Goal: Information Seeking & Learning: Compare options

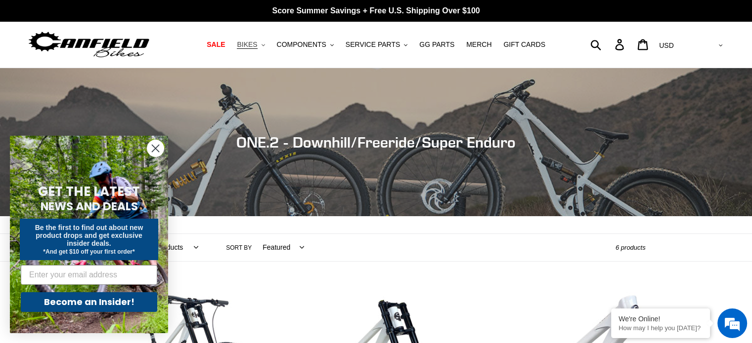
click at [257, 45] on span "BIKES" at bounding box center [247, 45] width 20 height 8
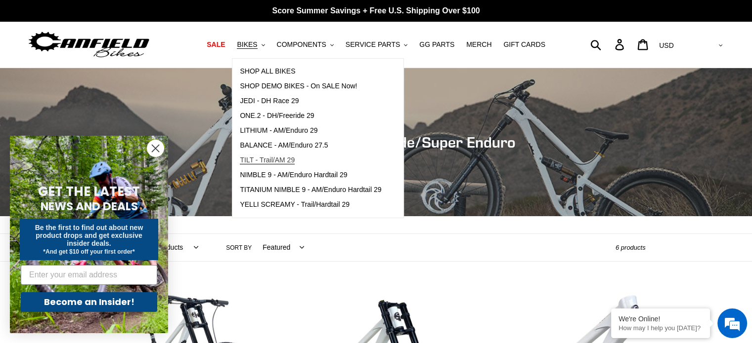
click at [270, 158] on span "TILT - Trail/AM 29" at bounding box center [267, 160] width 55 height 8
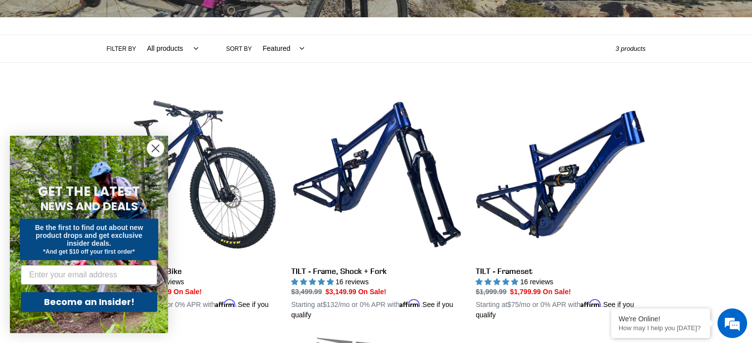
scroll to position [203, 0]
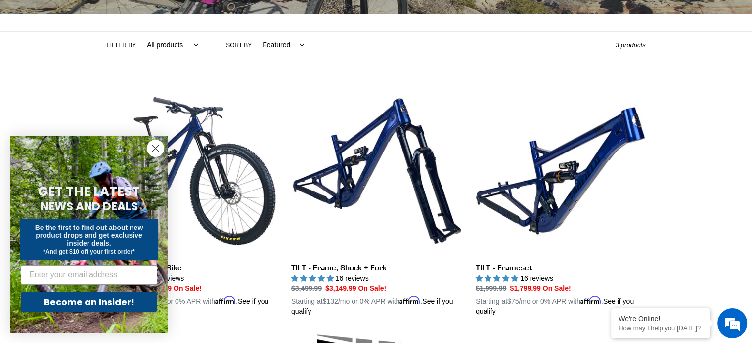
click at [155, 148] on icon "Close dialog" at bounding box center [155, 148] width 7 height 7
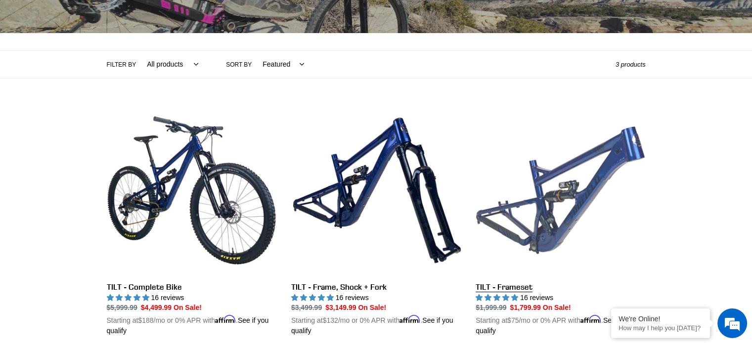
scroll to position [184, 0]
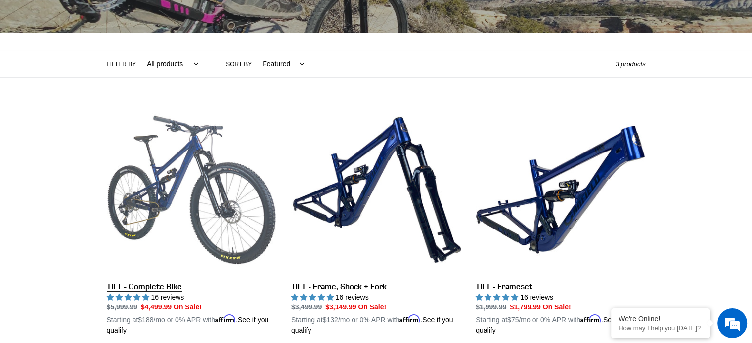
click at [189, 215] on link "TILT - Complete Bike" at bounding box center [192, 220] width 170 height 231
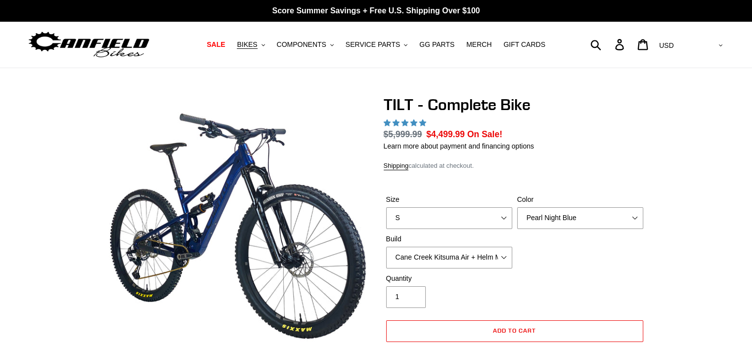
select select "highest-rating"
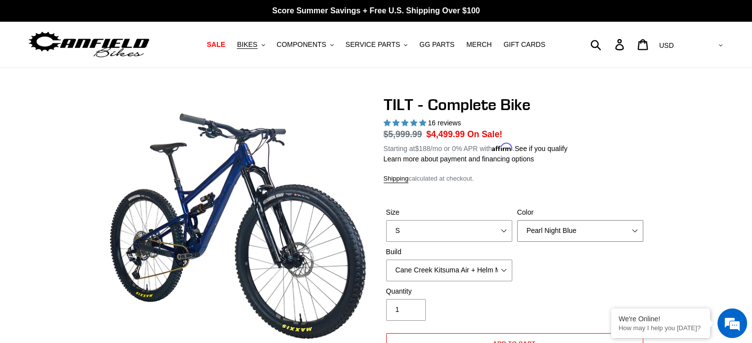
click at [527, 229] on select "Pearl Night Blue Stealth Silver Raw" at bounding box center [580, 231] width 126 height 22
click at [517, 220] on select "Pearl Night Blue Stealth Silver Raw" at bounding box center [580, 231] width 126 height 22
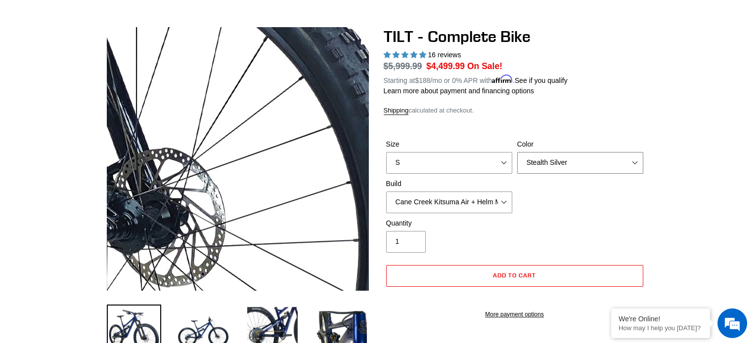
scroll to position [71, 0]
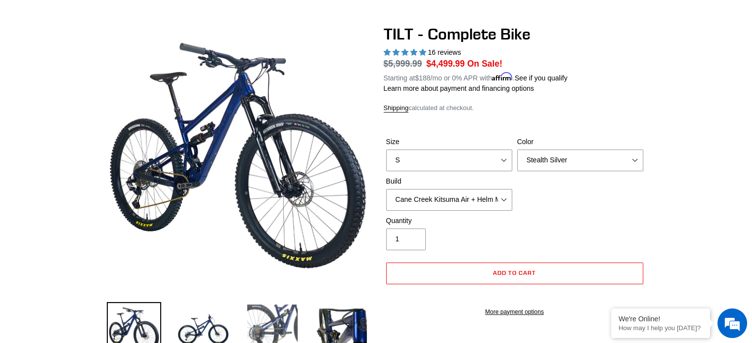
click at [269, 312] on img at bounding box center [272, 329] width 54 height 54
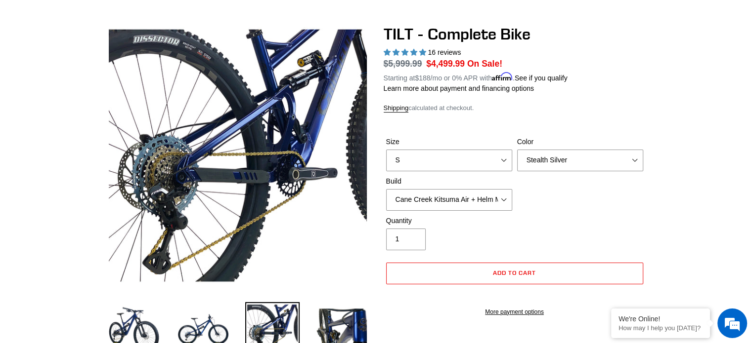
scroll to position [0, 0]
click at [532, 164] on select "Pearl Night Blue Stealth Silver Raw" at bounding box center [580, 161] width 126 height 22
select select "Pearl Night Blue"
click at [517, 150] on select "Pearl Night Blue Stealth Silver Raw" at bounding box center [580, 161] width 126 height 22
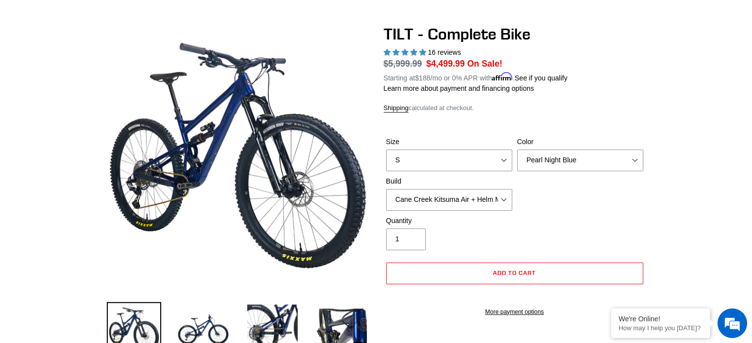
click at [512, 69] on dl "Regular price $5,999.99 Sale price $4,499.99 On Sale! Unit price / per Starting…" at bounding box center [515, 70] width 262 height 26
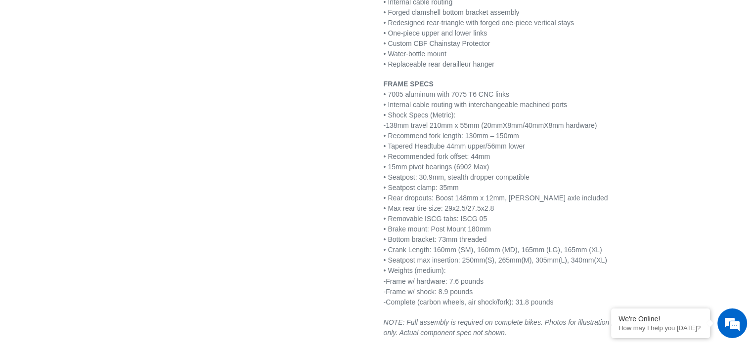
scroll to position [1611, 0]
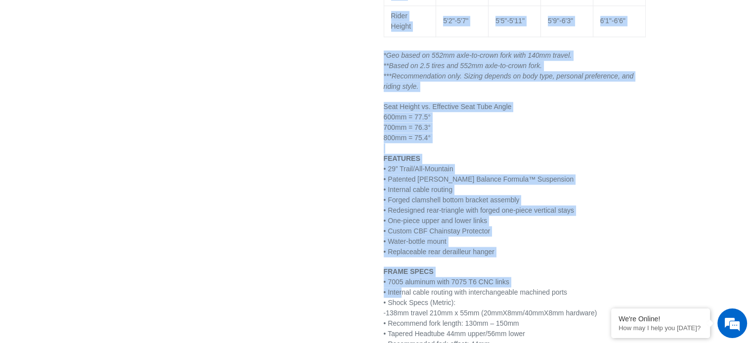
drag, startPoint x: 401, startPoint y: 65, endPoint x: 359, endPoint y: -60, distance: 131.6
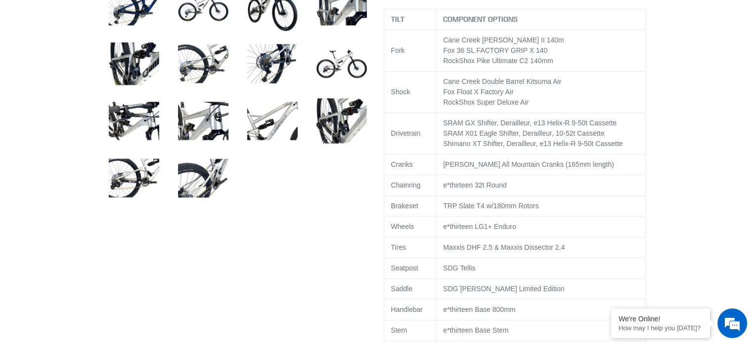
scroll to position [0, 0]
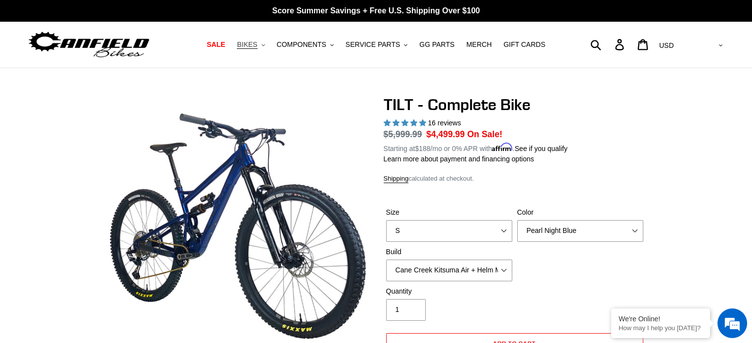
click at [257, 44] on span "BIKES" at bounding box center [247, 45] width 20 height 8
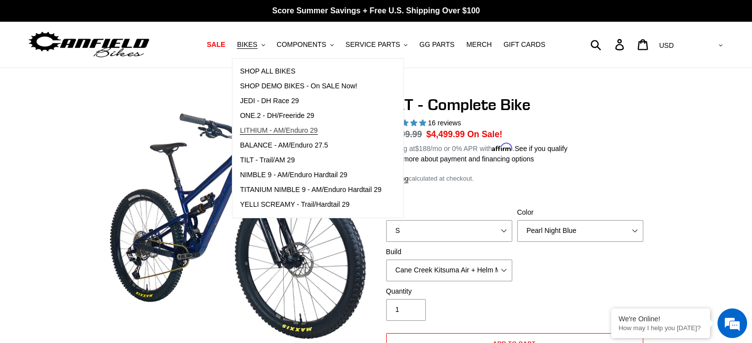
click at [284, 132] on span "LITHIUM - AM/Enduro 29" at bounding box center [279, 131] width 78 height 8
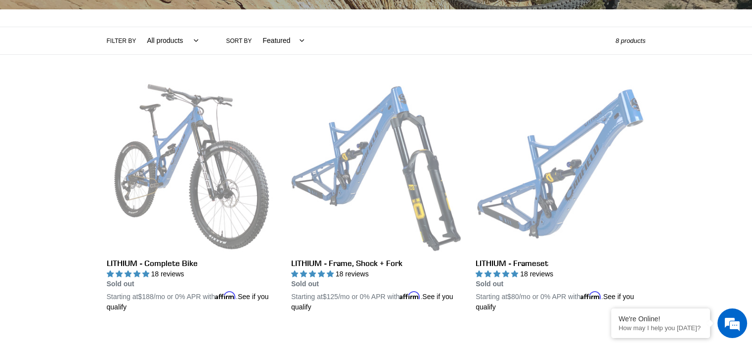
scroll to position [206, 0]
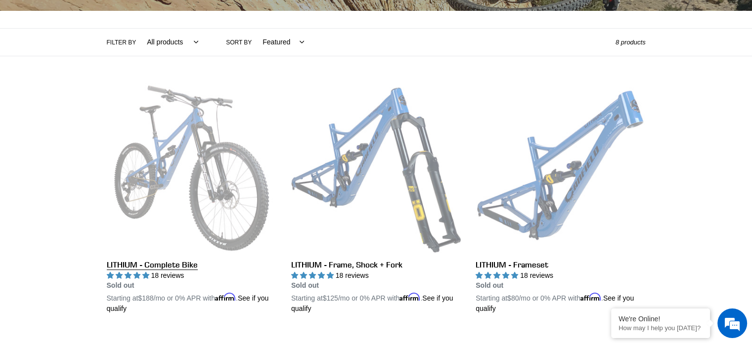
click at [203, 149] on link "LITHIUM - Complete Bike" at bounding box center [192, 199] width 170 height 231
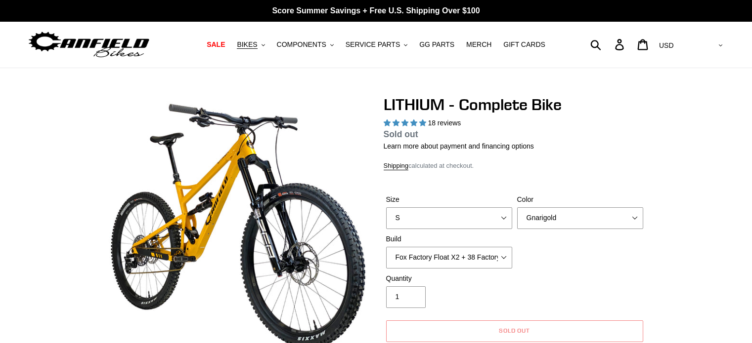
select select "highest-rating"
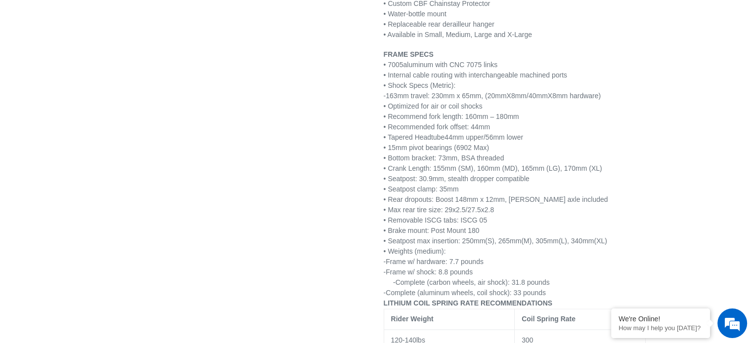
scroll to position [1550, 0]
